Goal: Find specific page/section: Find specific page/section

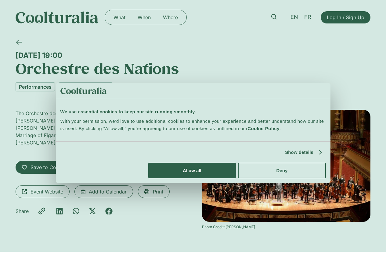
scroll to position [45, 0]
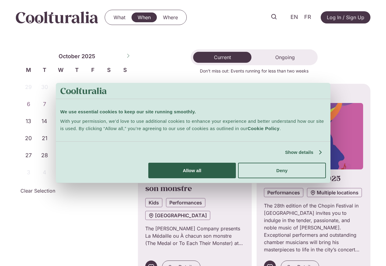
click at [122, 57] on div "October 2025" at bounding box center [76, 56] width 113 height 12
